Goal: Task Accomplishment & Management: Manage account settings

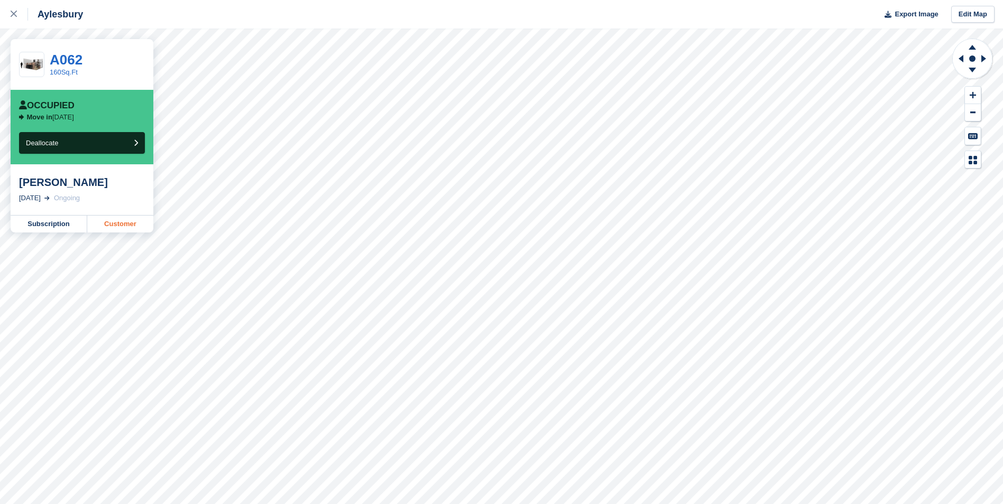
click at [117, 224] on link "Customer" at bounding box center [120, 224] width 66 height 17
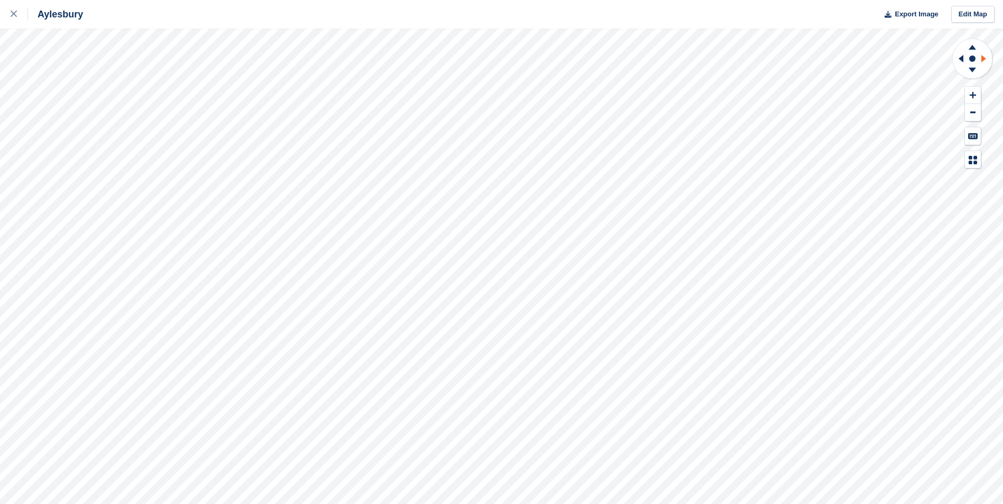
click at [982, 56] on icon at bounding box center [983, 58] width 5 height 7
click at [983, 58] on icon at bounding box center [983, 58] width 5 height 7
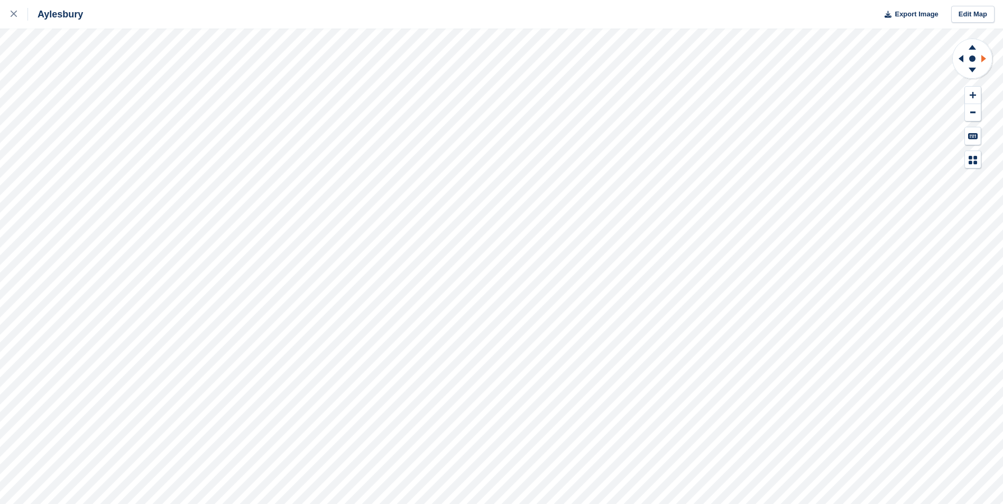
click at [983, 58] on icon at bounding box center [983, 58] width 5 height 7
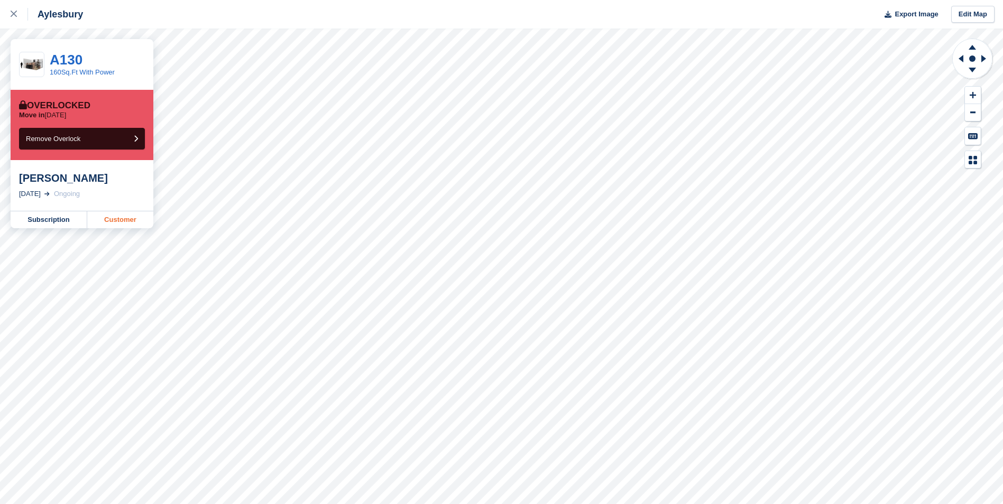
click at [94, 221] on link "Customer" at bounding box center [120, 219] width 66 height 17
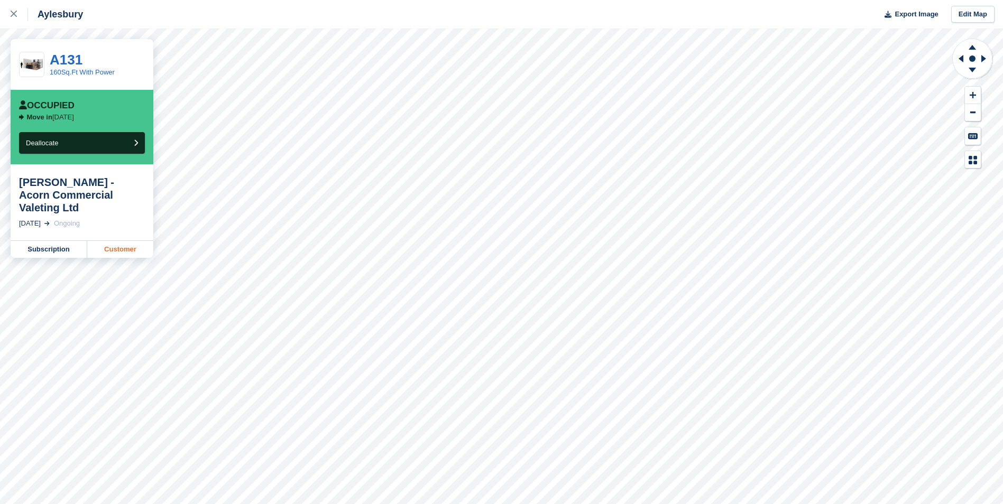
click at [115, 241] on link "Customer" at bounding box center [120, 249] width 66 height 17
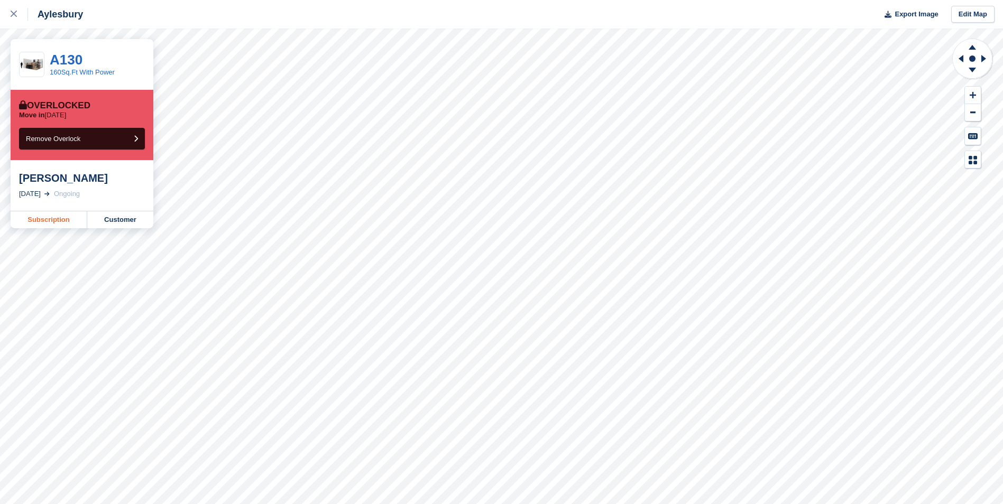
click at [45, 220] on link "Subscription" at bounding box center [49, 219] width 77 height 17
click at [121, 218] on link "Customer" at bounding box center [120, 219] width 66 height 17
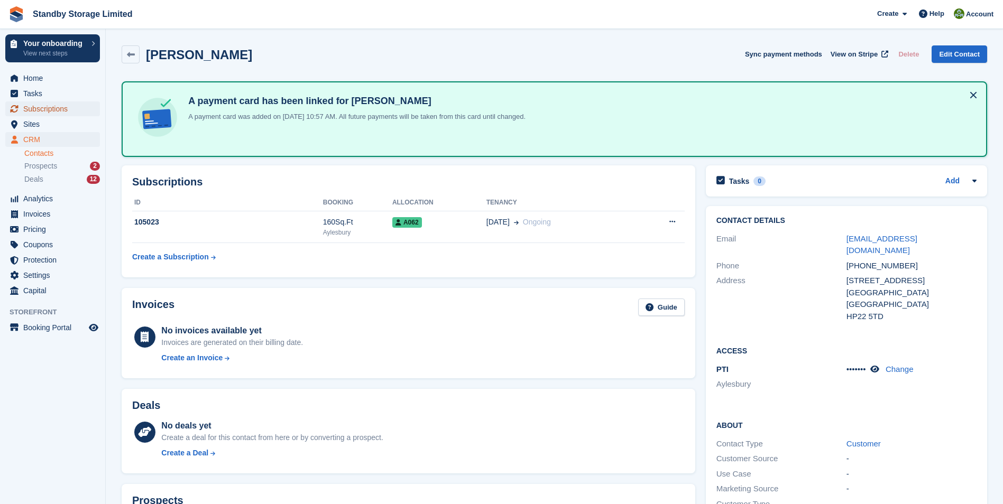
click at [39, 108] on span "Subscriptions" at bounding box center [54, 108] width 63 height 15
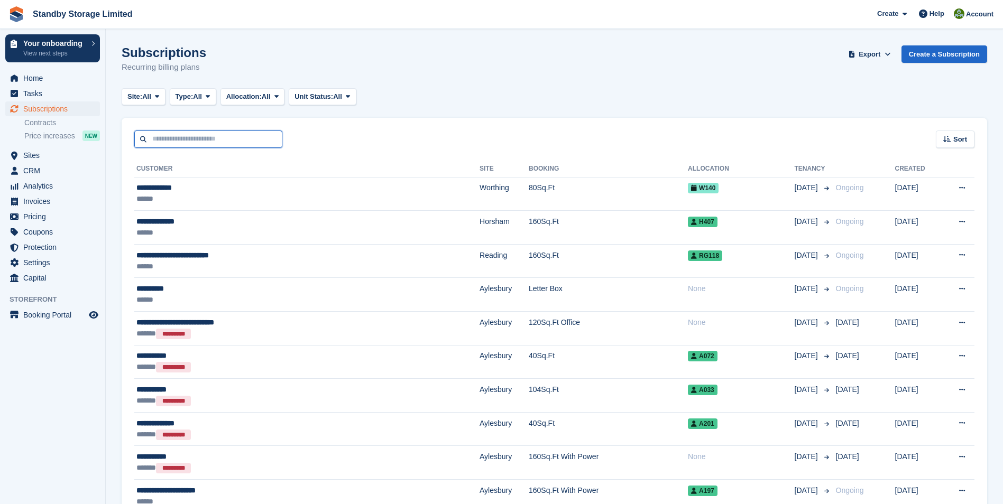
click at [197, 136] on input "text" at bounding box center [208, 139] width 148 height 17
type input "***"
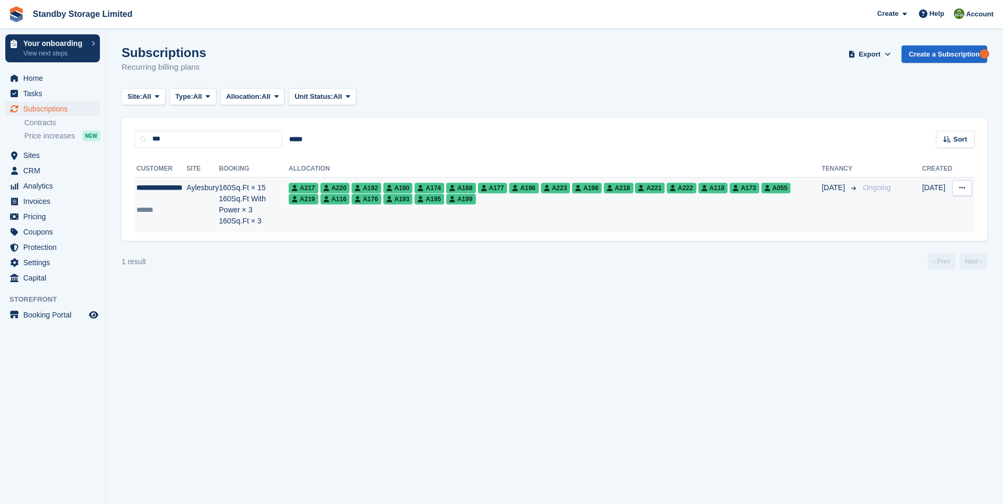
click at [446, 204] on span "A199" at bounding box center [461, 199] width 30 height 11
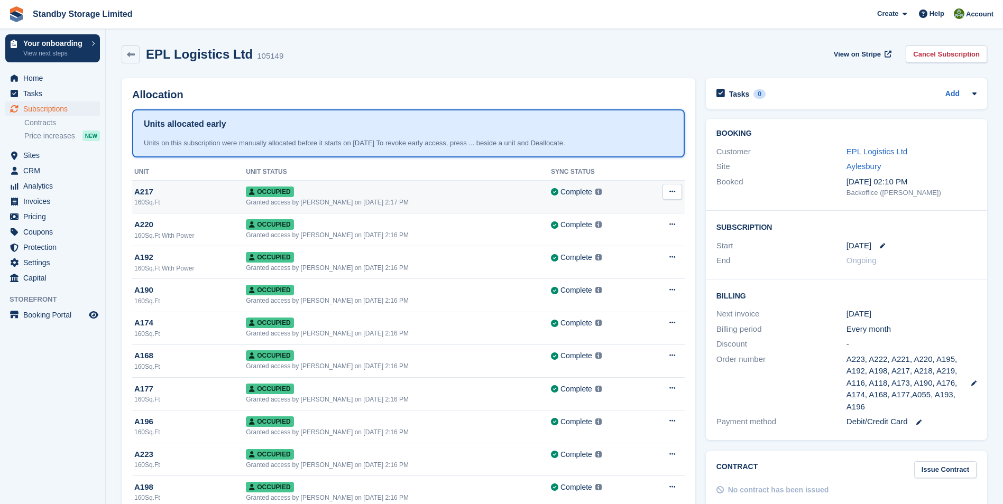
click at [676, 189] on button at bounding box center [672, 192] width 20 height 16
click at [622, 62] on div "EPL Logistics Ltd 105149 View on Stripe Cancel Subscription" at bounding box center [554, 54] width 865 height 18
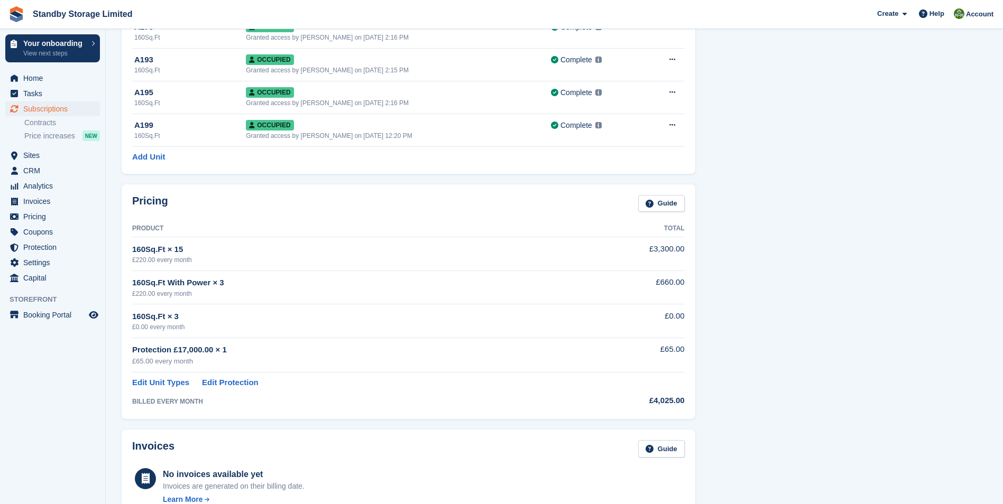
scroll to position [759, 0]
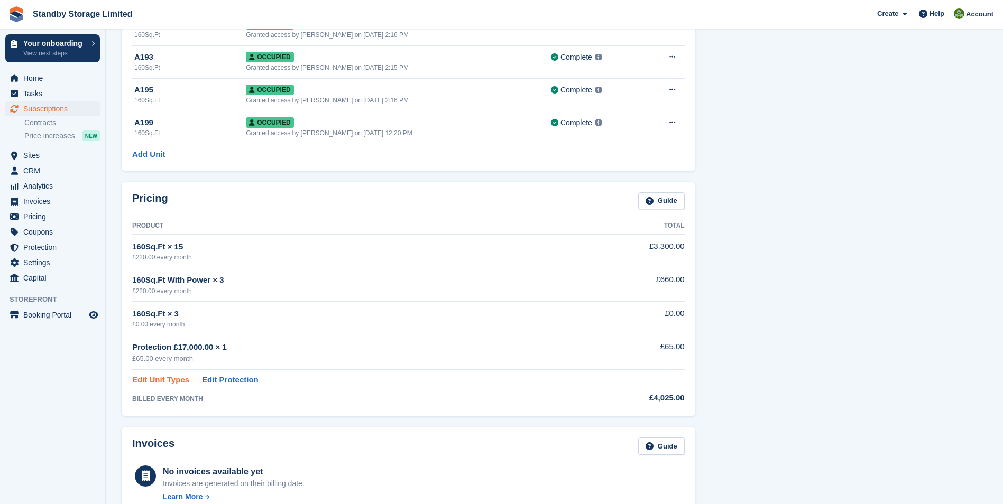
click at [162, 382] on link "Edit Unit Types" at bounding box center [160, 380] width 57 height 12
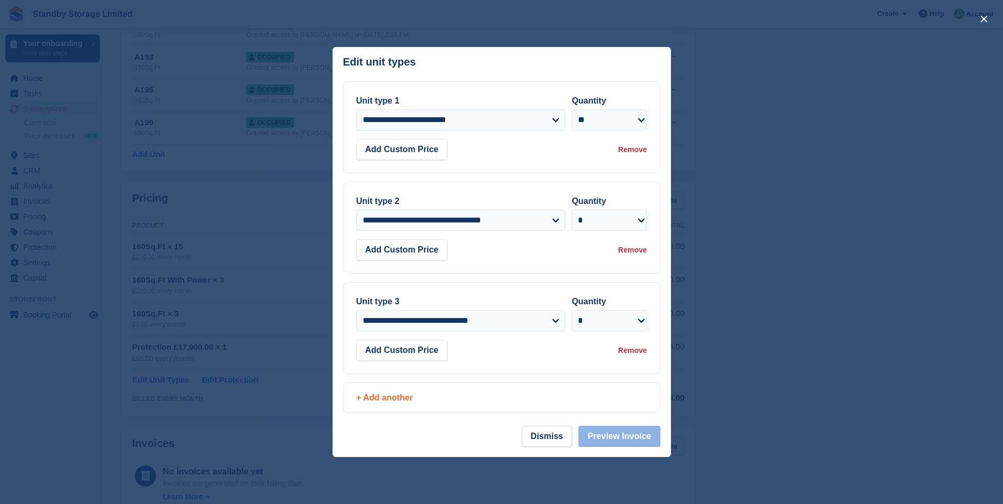
click at [401, 399] on div "+ Add another" at bounding box center [501, 398] width 291 height 13
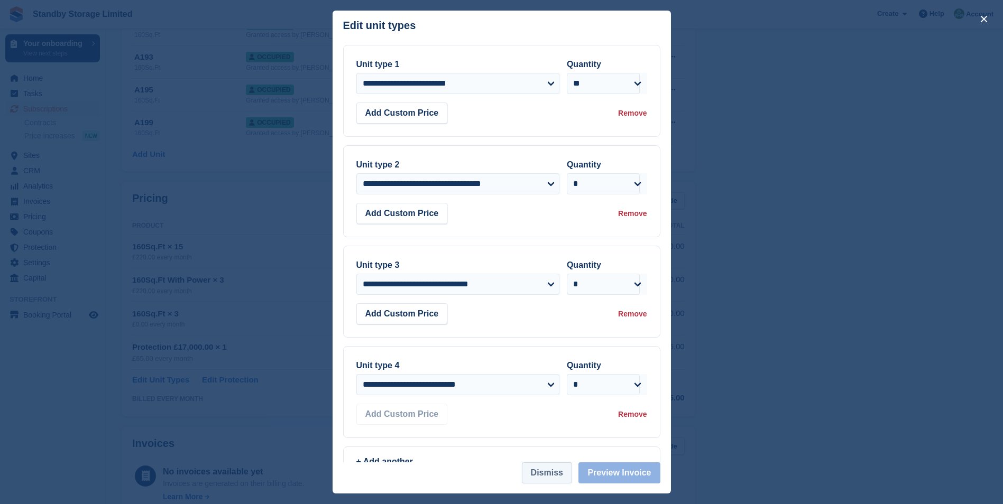
click at [535, 469] on button "Dismiss" at bounding box center [547, 473] width 50 height 21
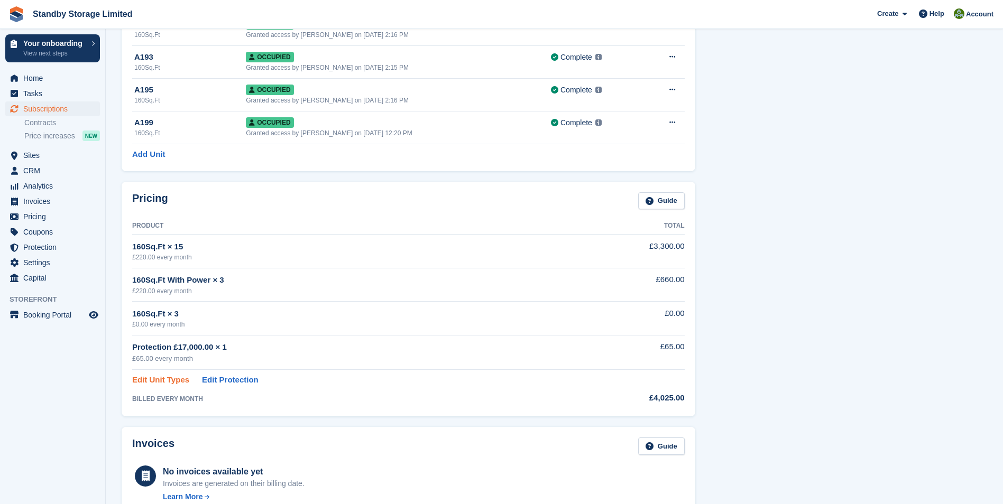
click at [156, 380] on link "Edit Unit Types" at bounding box center [160, 380] width 57 height 12
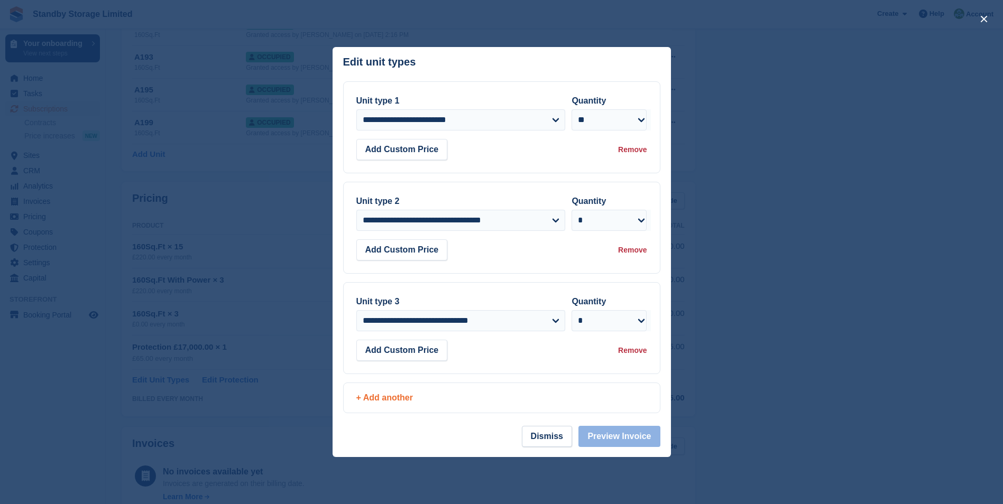
click at [393, 400] on div "+ Add another" at bounding box center [501, 398] width 291 height 13
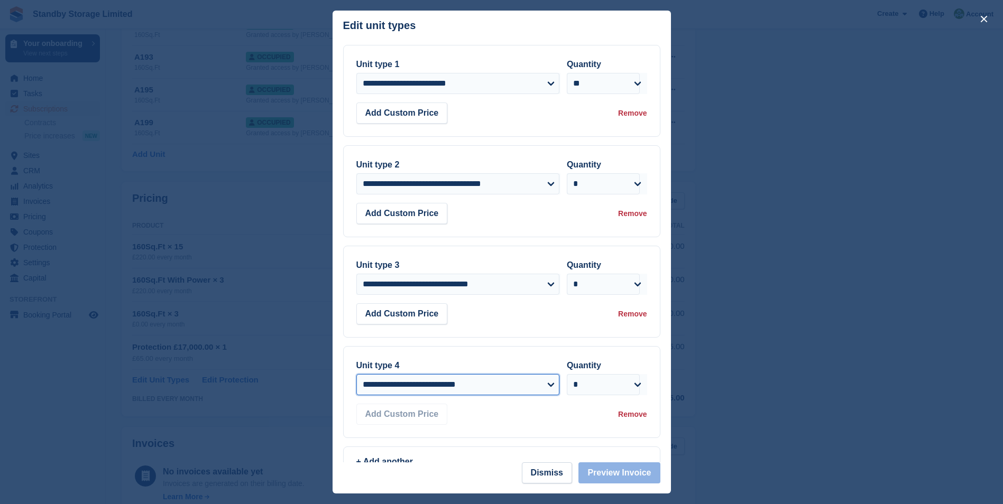
click at [441, 389] on select "**********" at bounding box center [458, 384] width 204 height 21
select select "*****"
click at [356, 376] on select "**********" at bounding box center [458, 384] width 204 height 21
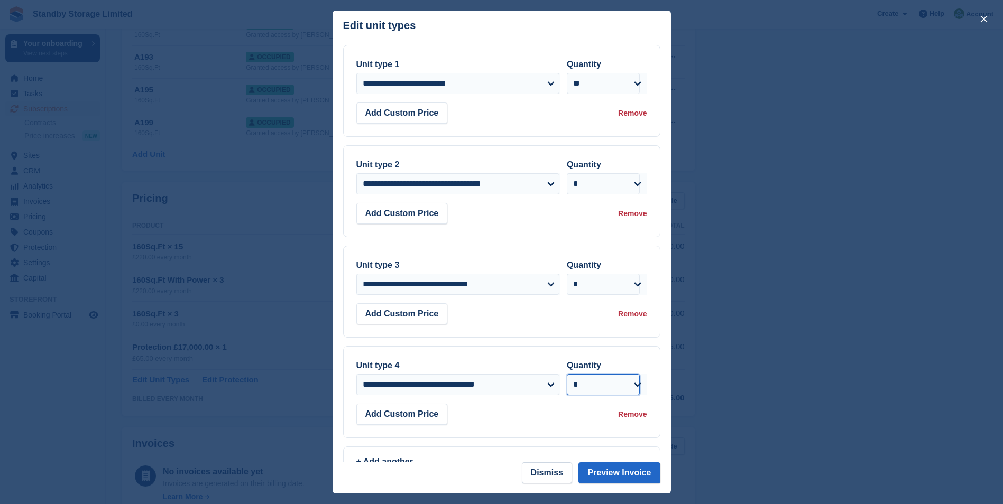
click at [615, 387] on select "* * * * * * * * * ** ** ** ** ** ** ** ** ** ** ** ** ** ** ** ** ** ** ** ** *…" at bounding box center [603, 384] width 73 height 21
select select "*"
click at [567, 376] on select "* * * * * * * * * ** ** ** ** ** ** ** ** ** ** ** ** ** ** ** ** ** ** ** ** *…" at bounding box center [603, 384] width 73 height 21
click at [548, 473] on button "Dismiss" at bounding box center [547, 473] width 50 height 21
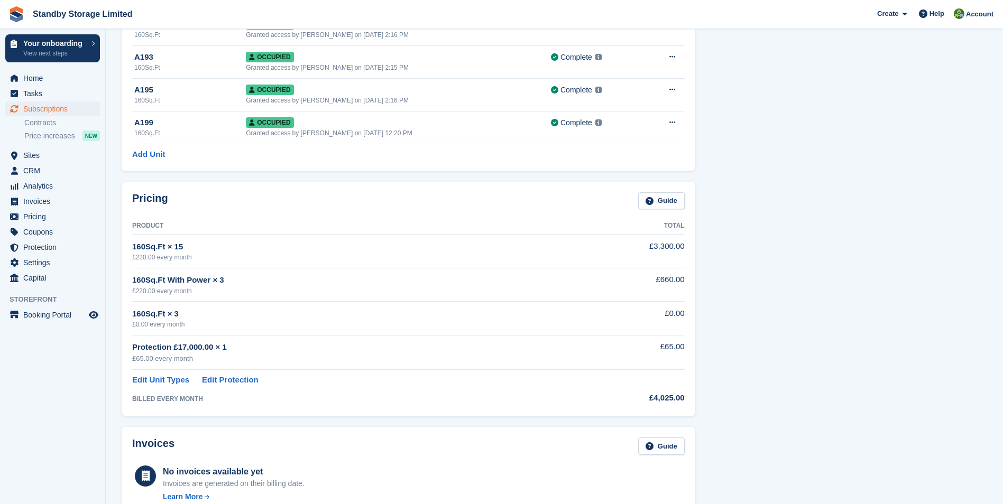
click at [808, 256] on div "Tasks 0 Add No tasks related to Subscription #105149 Booking Customer EPL Logis…" at bounding box center [846, 452] width 292 height 2276
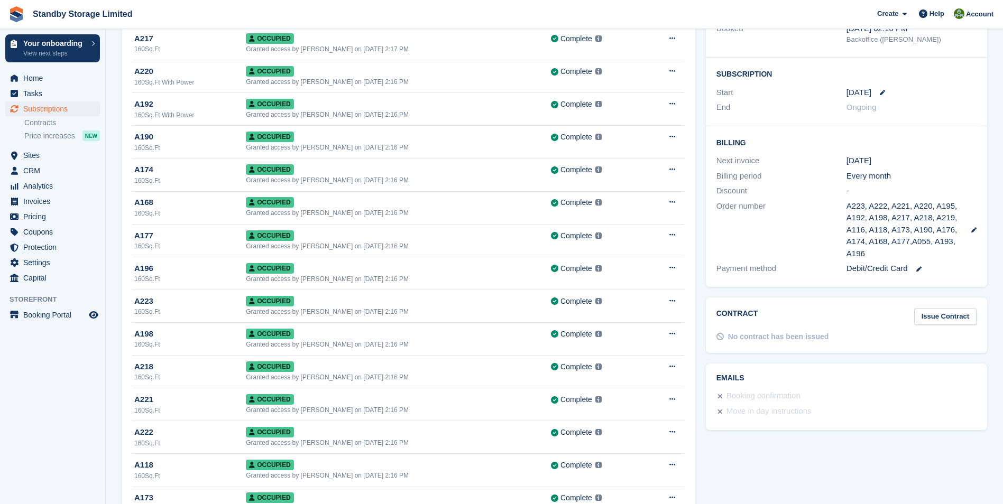
scroll to position [0, 0]
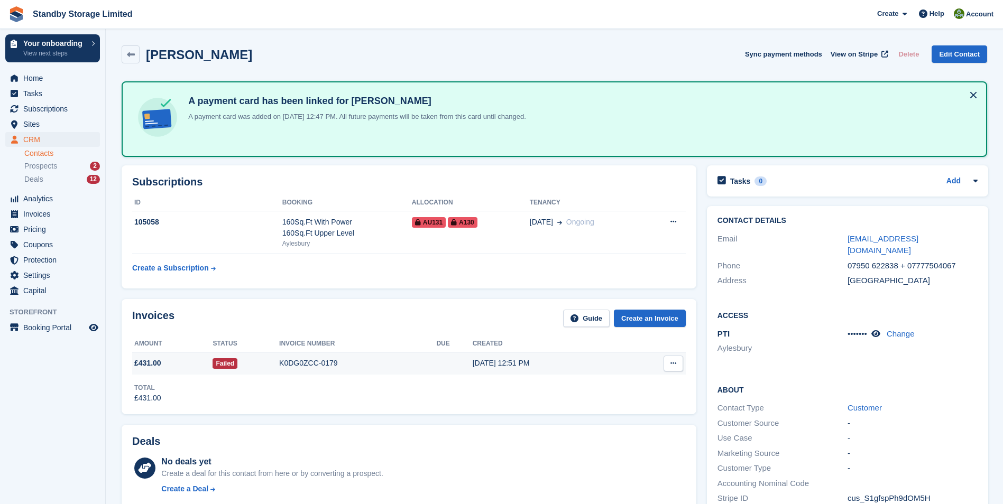
click at [301, 362] on div "K0DG0ZCC-0179" at bounding box center [357, 363] width 157 height 11
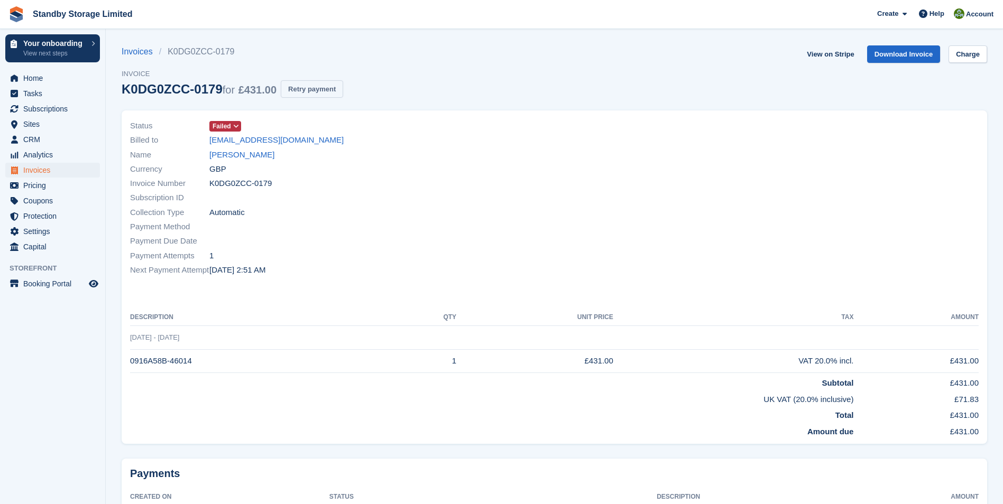
click at [308, 91] on button "Retry payment" at bounding box center [312, 88] width 62 height 17
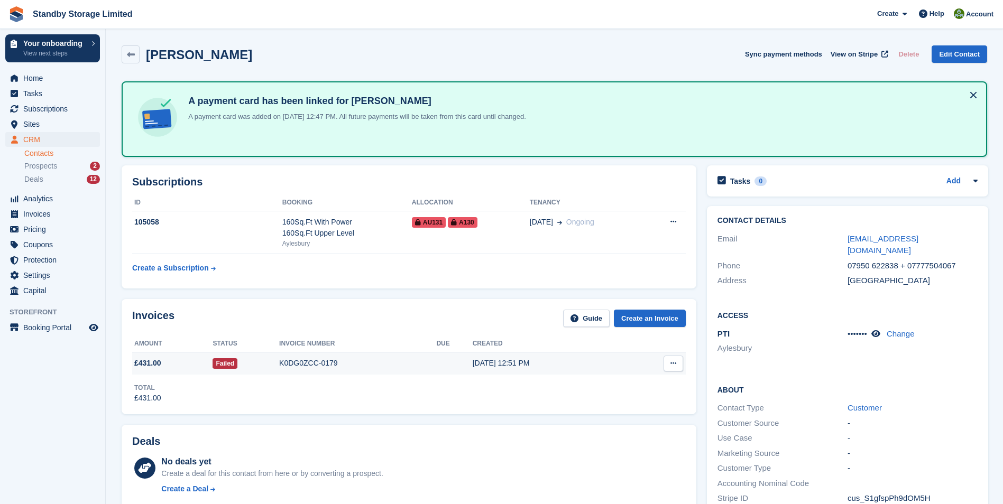
click at [309, 363] on div "K0DG0ZCC-0179" at bounding box center [357, 363] width 157 height 11
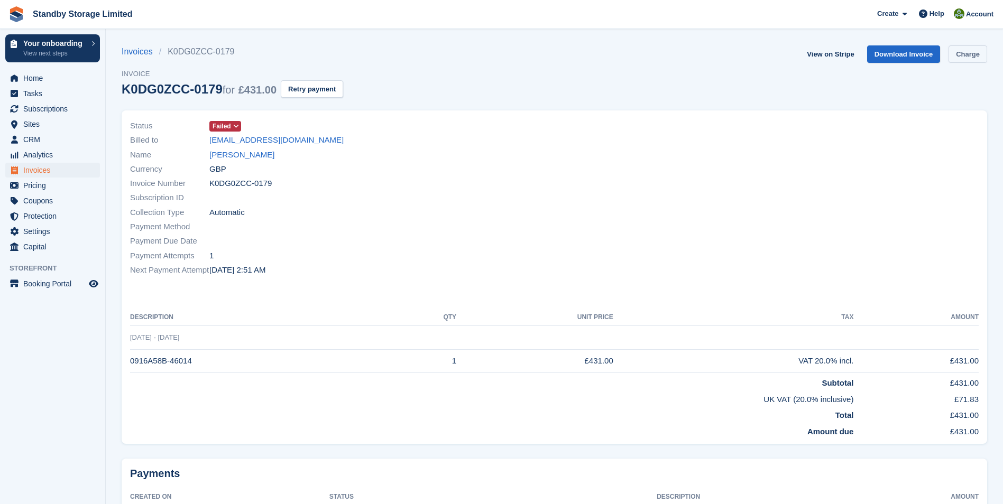
click at [975, 53] on link "Charge" at bounding box center [967, 53] width 39 height 17
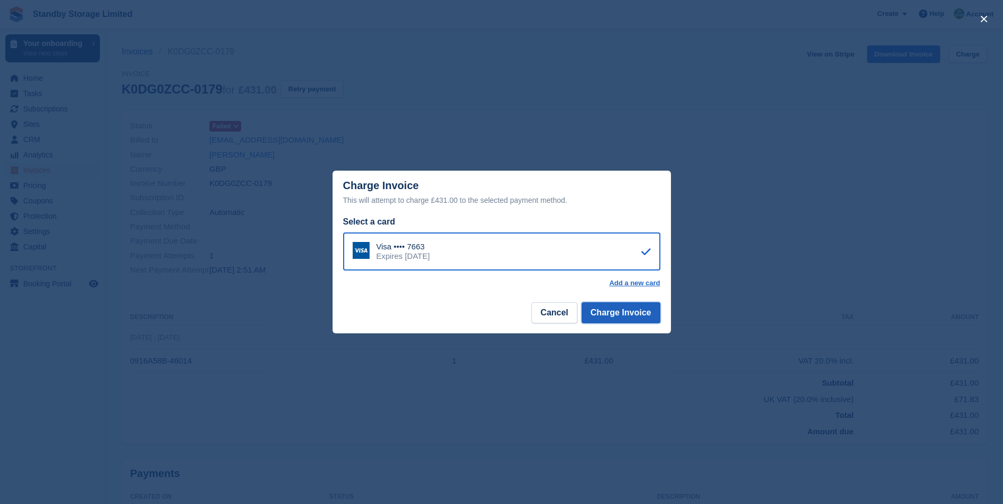
click at [597, 311] on button "Charge Invoice" at bounding box center [620, 312] width 79 height 21
